Goal: Complete application form: Complete application form

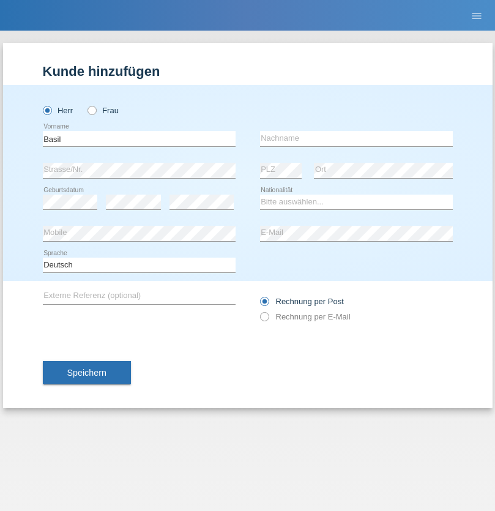
type input "Basil"
click at [356, 138] on input "text" at bounding box center [356, 138] width 193 height 15
type input "Meier"
select select "CH"
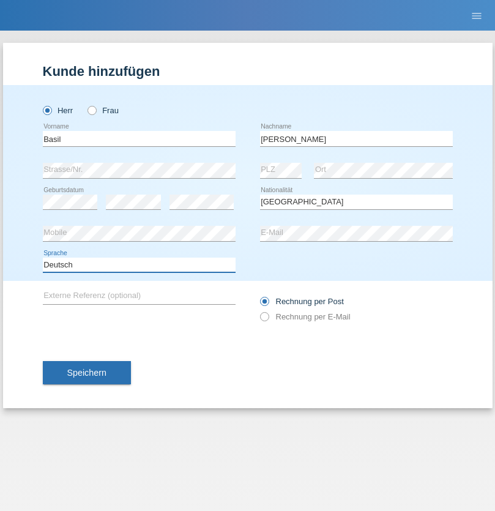
select select "en"
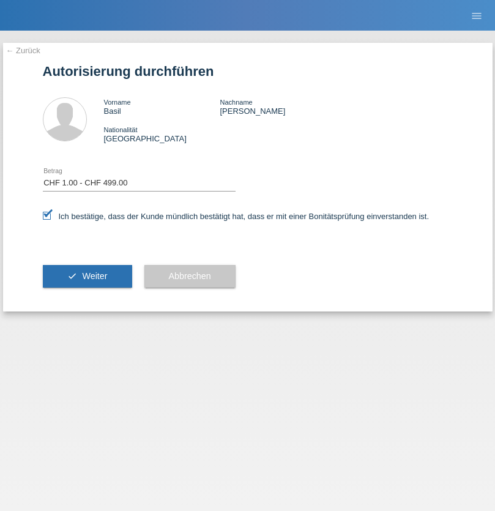
select select "1"
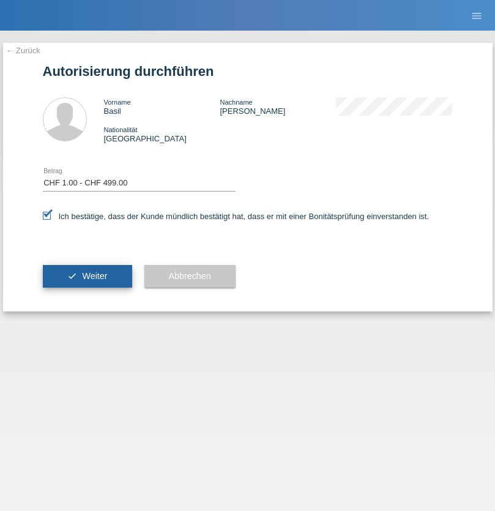
click at [87, 276] on span "Weiter" at bounding box center [94, 276] width 25 height 10
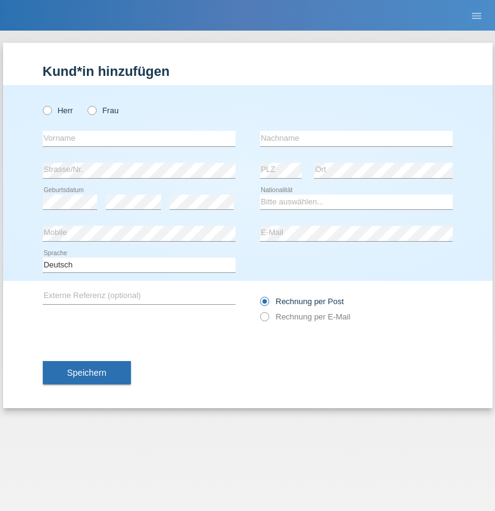
radio input "true"
click at [139, 138] on input "text" at bounding box center [139, 138] width 193 height 15
type input "Sladjana"
click at [356, 138] on input "text" at bounding box center [356, 138] width 193 height 15
type input "[PERSON_NAME]"
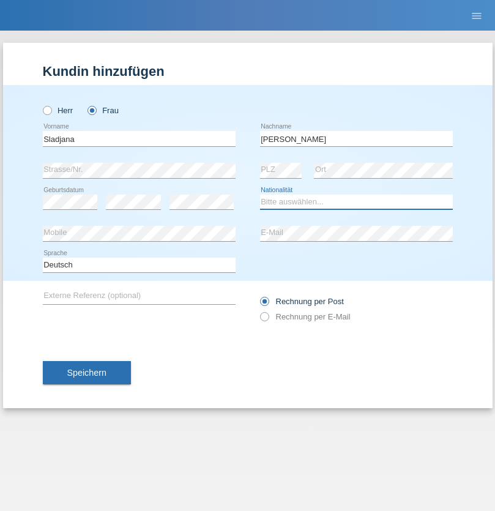
select select "RS"
select select "C"
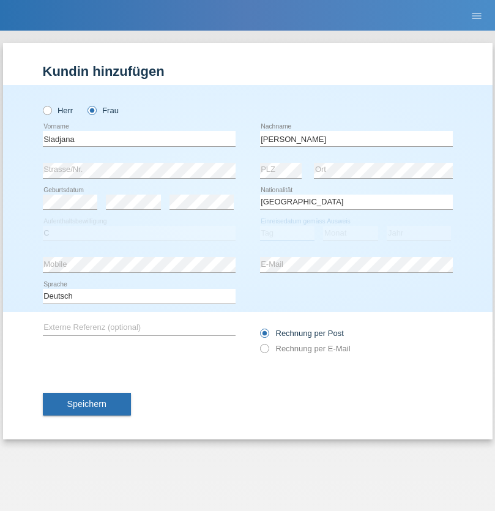
select select "06"
select select "09"
select select "2021"
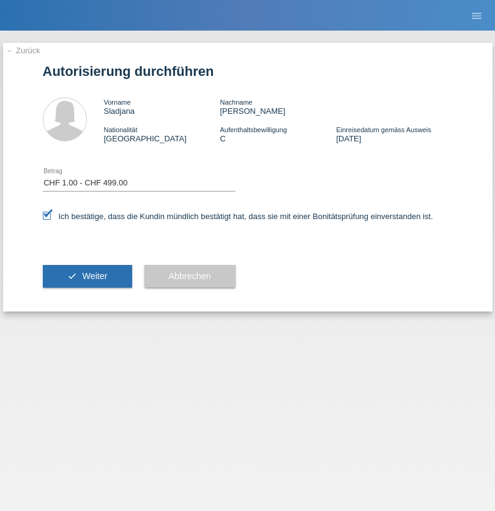
select select "1"
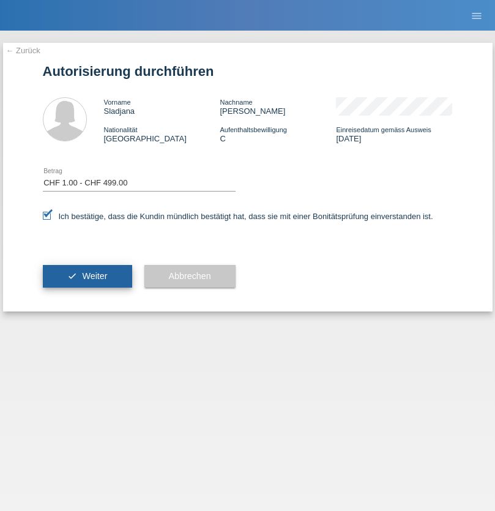
click at [87, 276] on span "Weiter" at bounding box center [94, 276] width 25 height 10
